Goal: Transaction & Acquisition: Purchase product/service

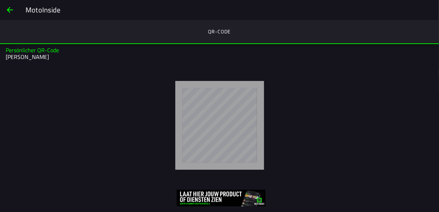
scroll to position [12, 0]
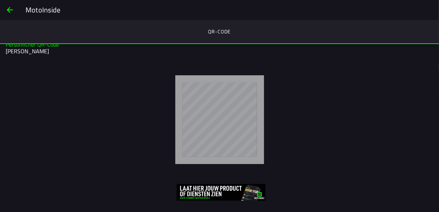
click at [10, 9] on span "back" at bounding box center [10, 9] width 9 height 17
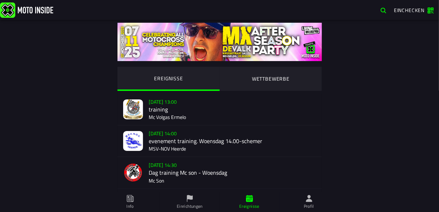
click at [411, 11] on span "Einchecken" at bounding box center [409, 9] width 31 height 7
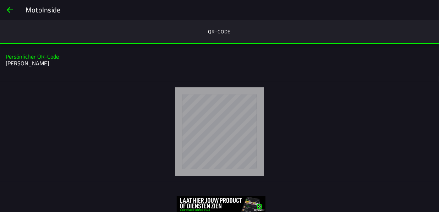
click at [10, 8] on span "back" at bounding box center [10, 9] width 9 height 17
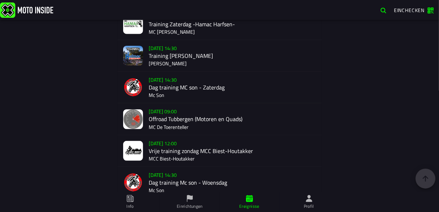
scroll to position [401, 0]
click at [160, 120] on div "[DATE] 09:00 Offroad Tubbergen (Motoren en Quads) MC De Toerenteller" at bounding box center [232, 119] width 167 height 31
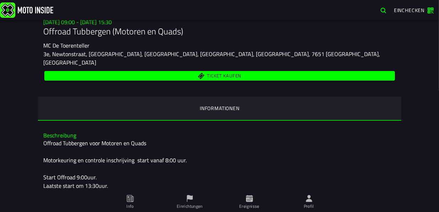
scroll to position [70, 0]
click at [219, 73] on span "Ticket kaufen" at bounding box center [224, 75] width 34 height 5
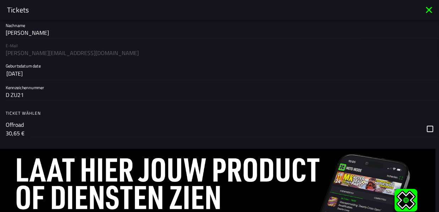
scroll to position [77, 0]
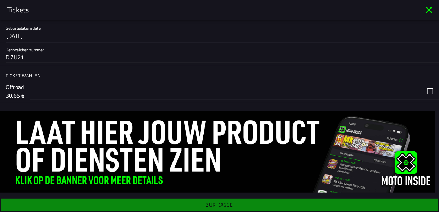
click at [223, 203] on div "Anmeldeformular Vorname [PERSON_NAME] Nachname [PERSON_NAME] E-Mail [PERSON_NAM…" at bounding box center [219, 116] width 439 height 192
click at [427, 90] on div "button" at bounding box center [234, 91] width 409 height 17
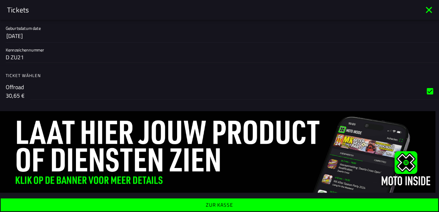
click at [231, 203] on span "Zur Kasse" at bounding box center [219, 204] width 426 height 5
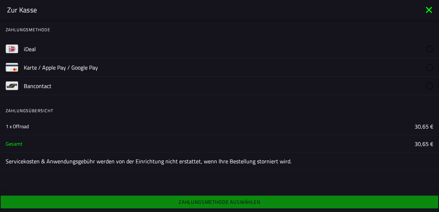
click at [0, 0] on slot "Karte / Apple Pay / Google Pay" at bounding box center [0, 0] width 0 height 0
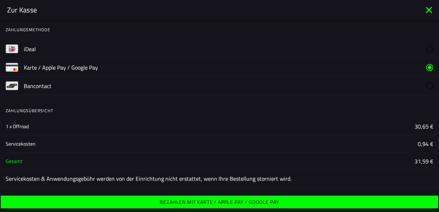
click at [256, 200] on ion-label "Bezahlen mit Karte / Apple Pay / Google Pay" at bounding box center [219, 201] width 119 height 5
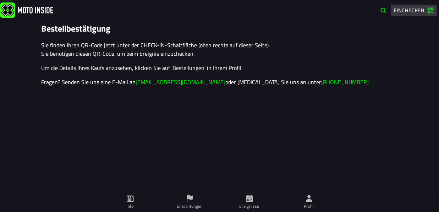
click at [414, 9] on span "Einchecken" at bounding box center [409, 9] width 31 height 7
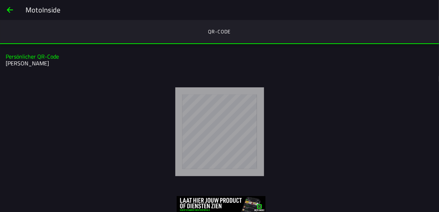
scroll to position [12, 0]
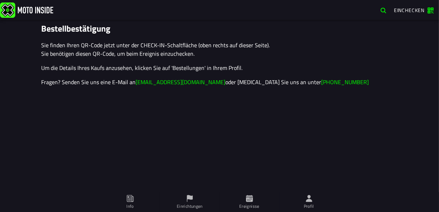
click at [314, 200] on span "Profil" at bounding box center [308, 202] width 51 height 20
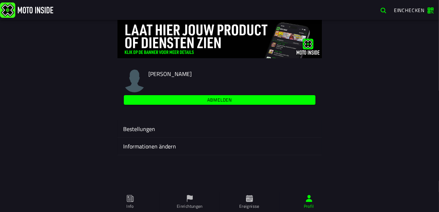
click at [128, 128] on ion-label "Bestellungen" at bounding box center [219, 128] width 193 height 9
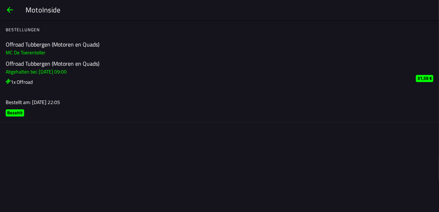
click at [168, 59] on ion-list "Offroad Tubbergen (Motoren en Quads) Abgehalten bei: Su 19 Oct - 09:00 1x Offro…" at bounding box center [208, 76] width 404 height 39
